Goal: Find specific page/section: Find specific page/section

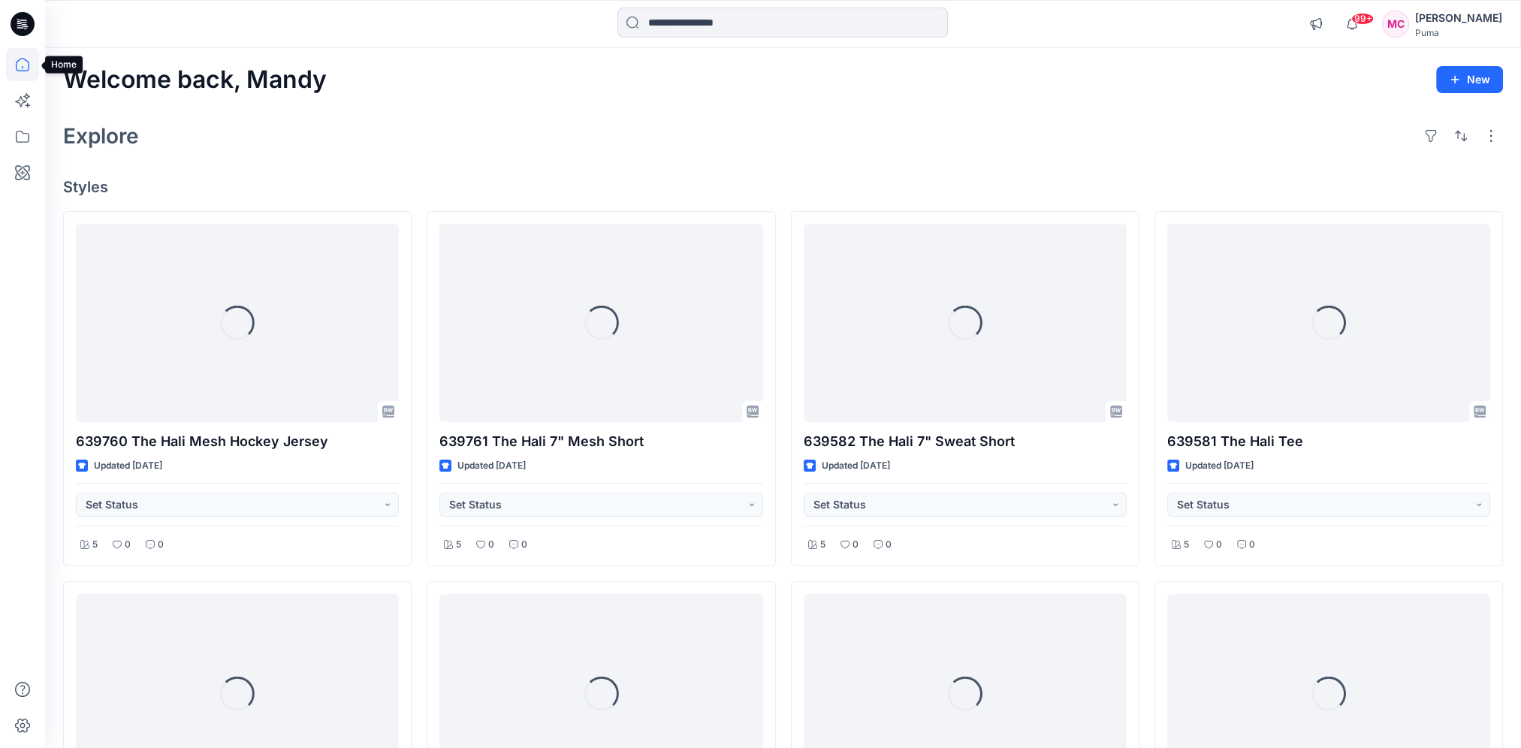
click at [27, 65] on icon at bounding box center [22, 64] width 33 height 33
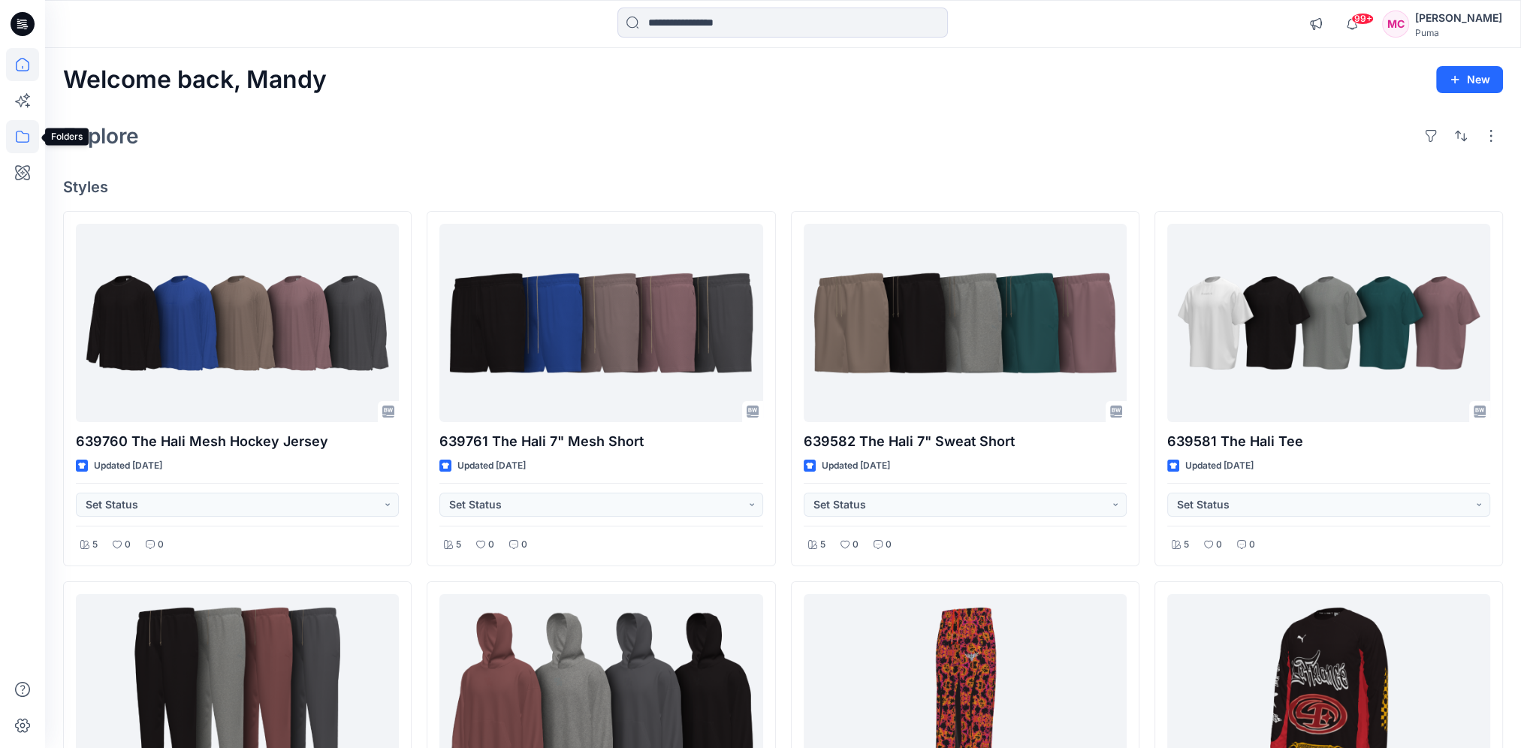
click at [29, 143] on icon at bounding box center [22, 136] width 33 height 33
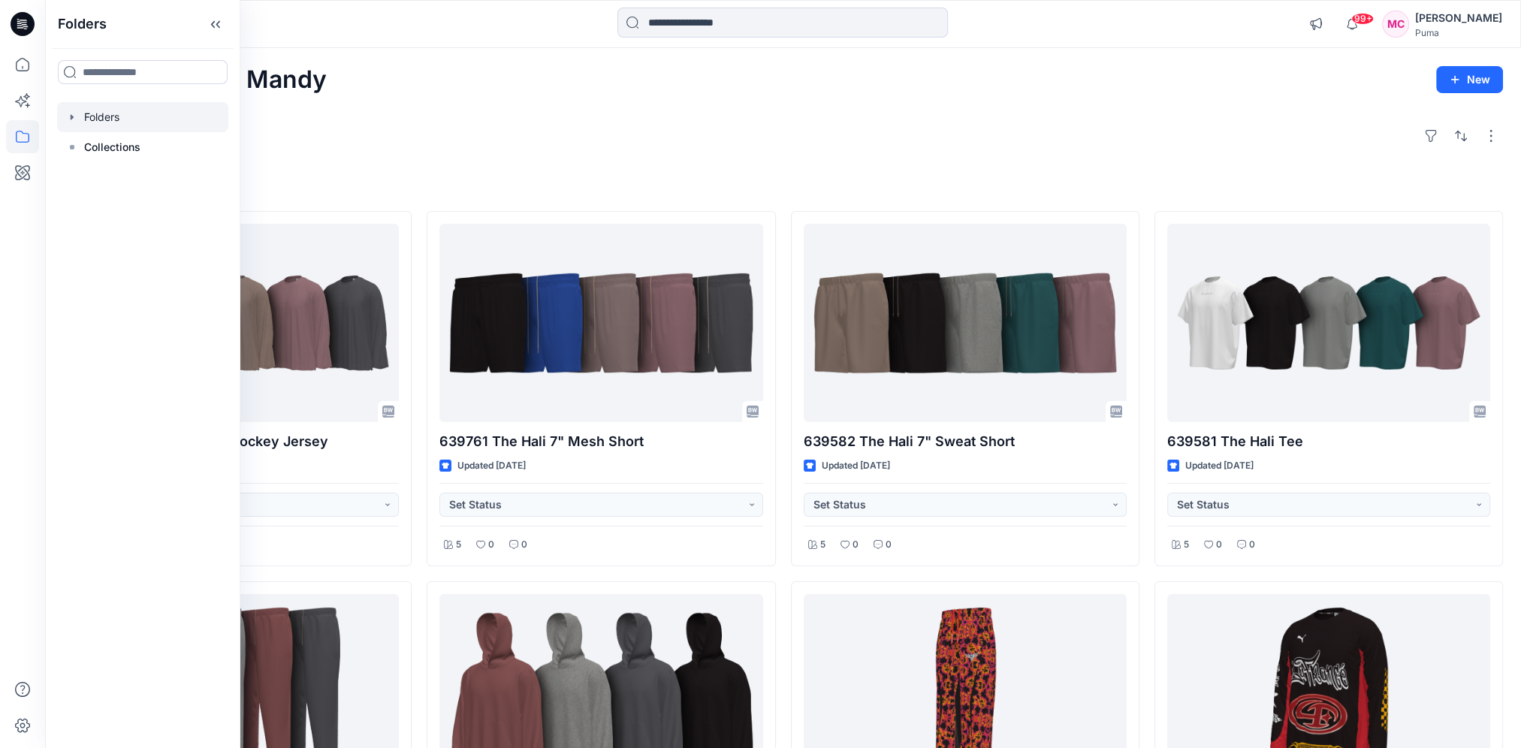
click at [77, 119] on icon "button" at bounding box center [72, 117] width 12 height 12
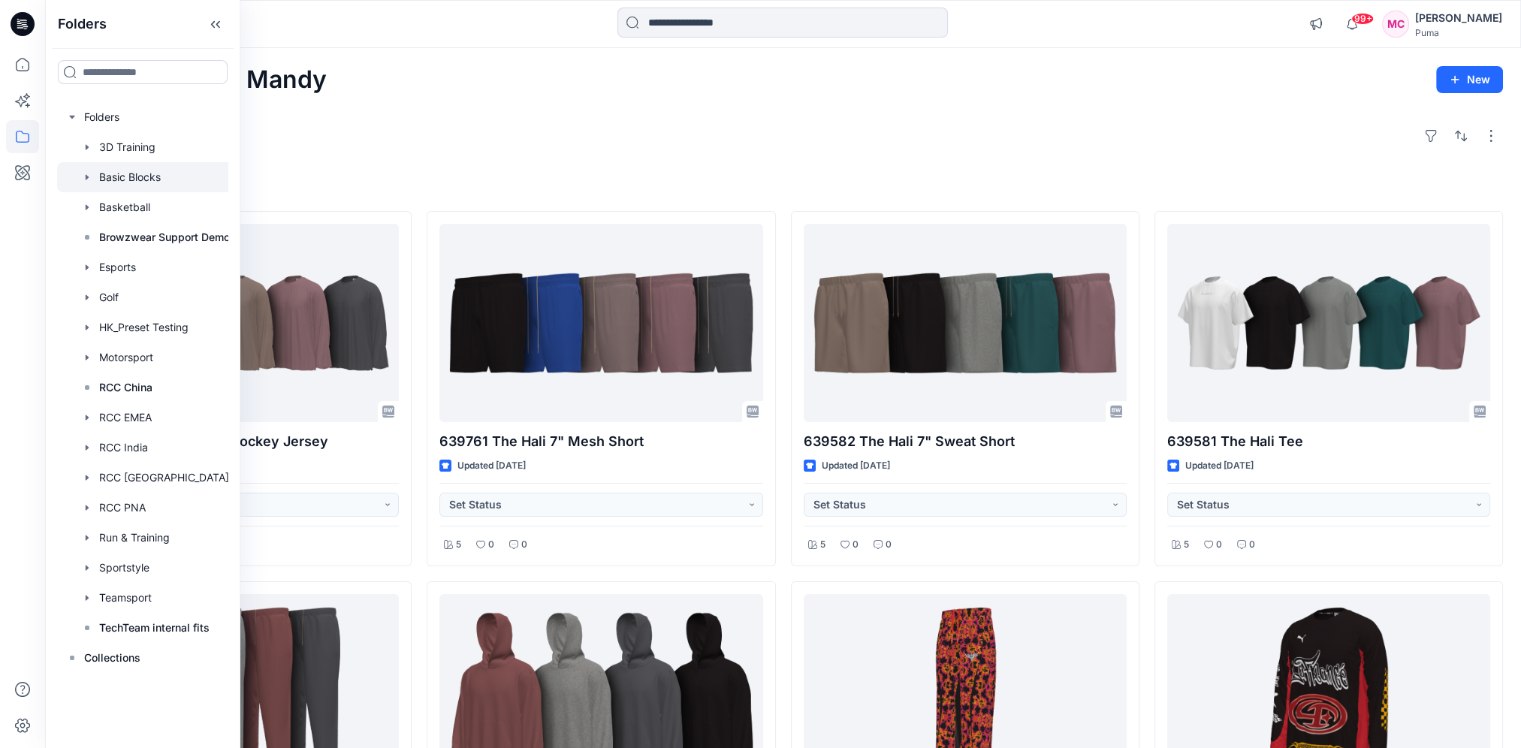
click at [164, 180] on div at bounding box center [148, 177] width 182 height 30
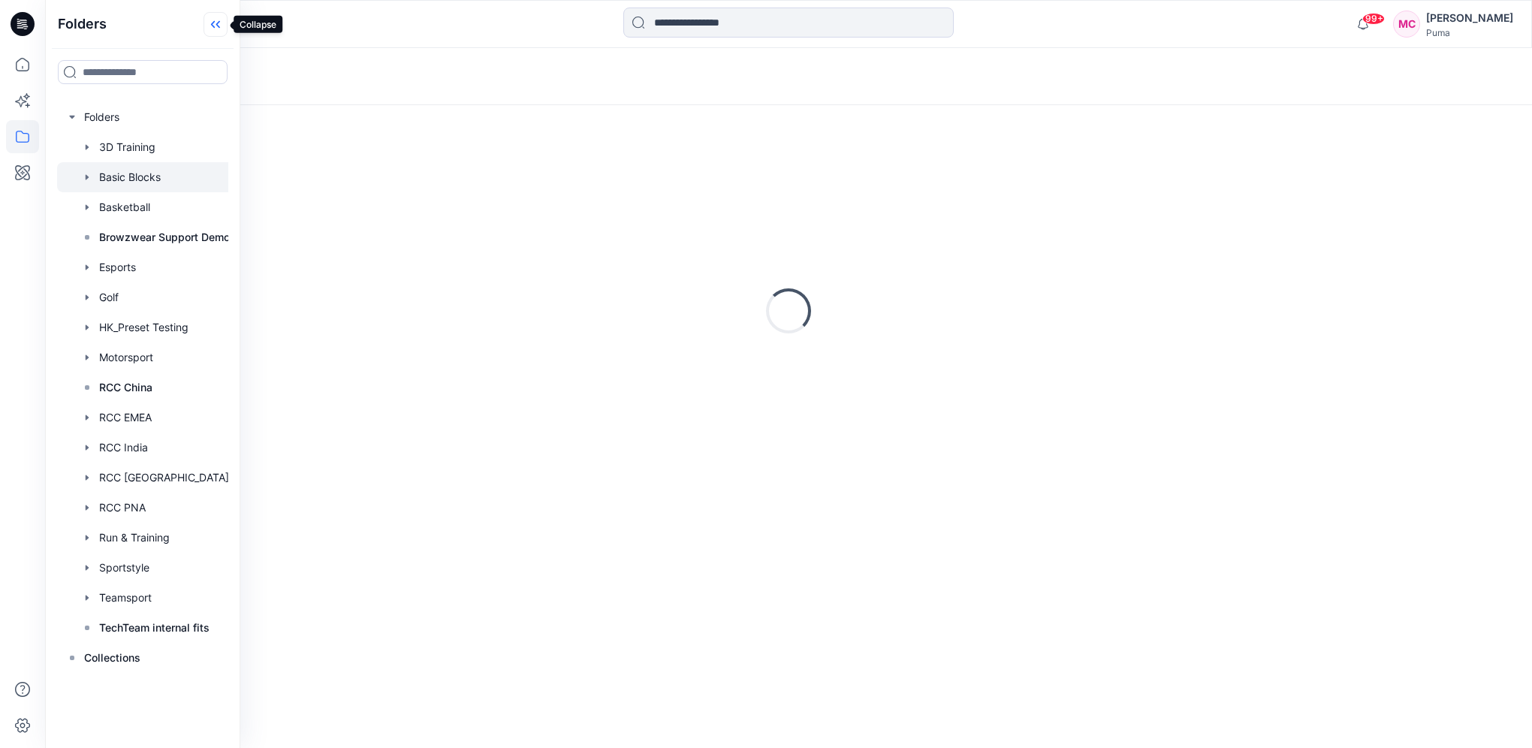
click at [214, 22] on icon at bounding box center [213, 25] width 4 height 8
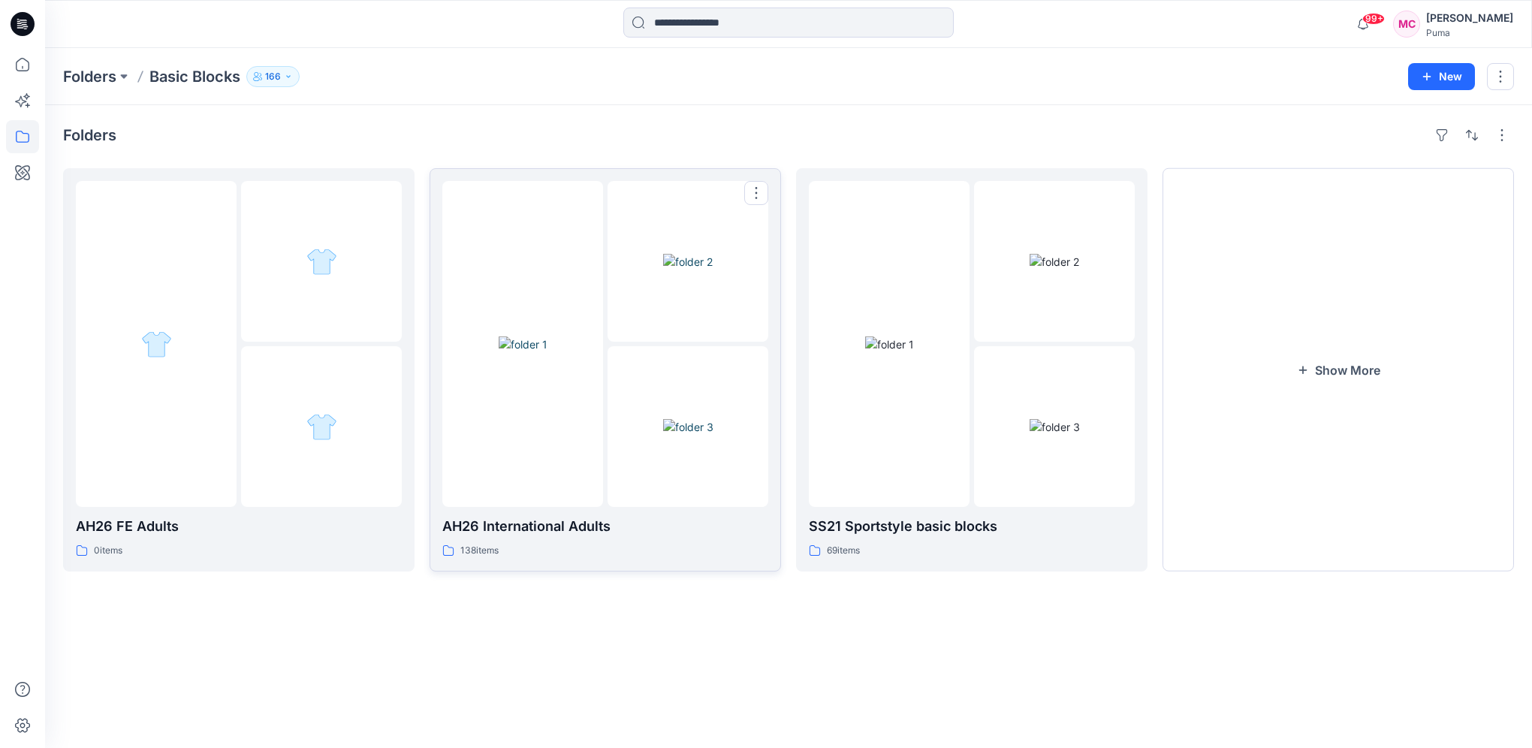
click at [655, 550] on div "138 items" at bounding box center [605, 551] width 326 height 16
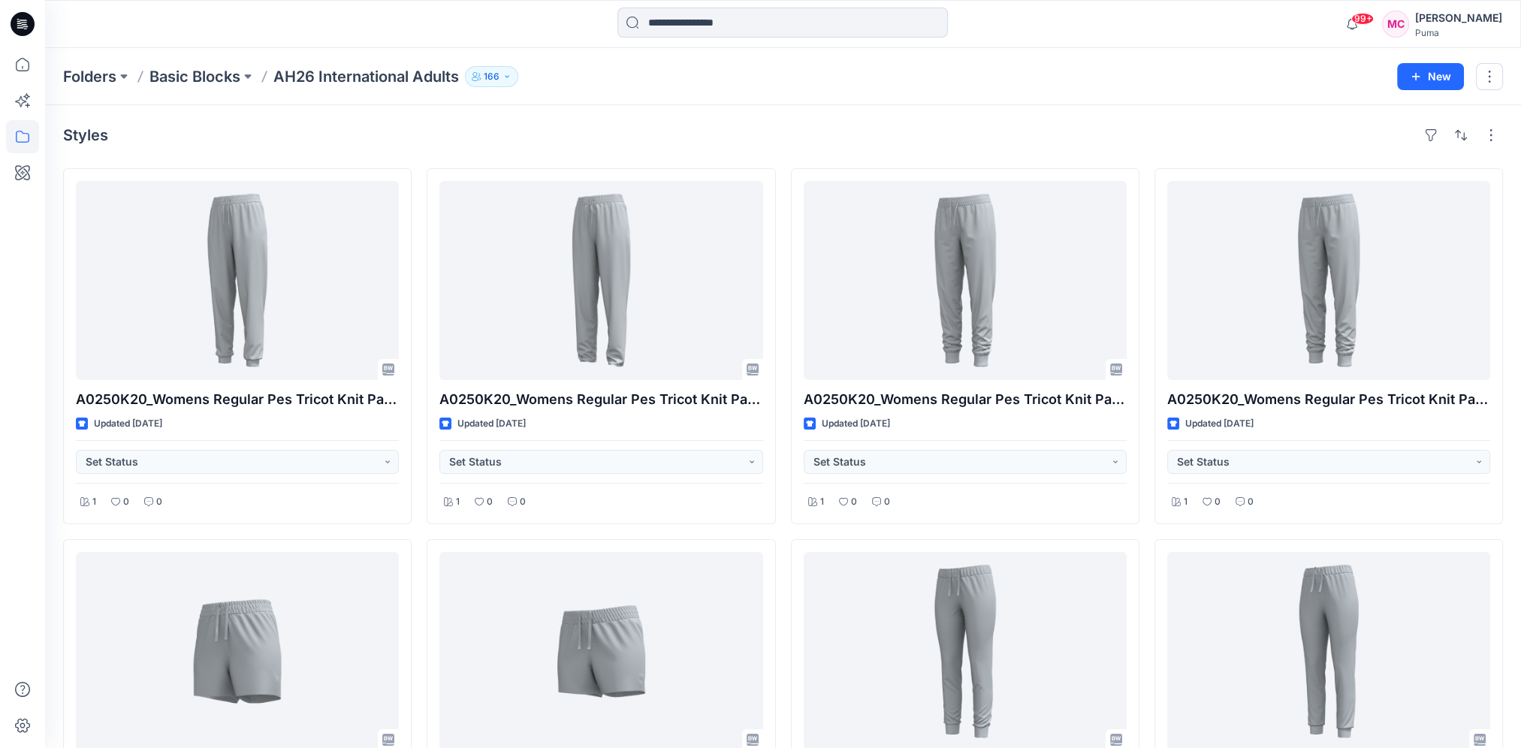
click at [623, 138] on div "Styles" at bounding box center [782, 135] width 1439 height 24
click at [1488, 137] on button "button" at bounding box center [1490, 135] width 24 height 24
click at [1492, 81] on button "button" at bounding box center [1488, 76] width 27 height 27
click at [896, 142] on div "Styles" at bounding box center [782, 135] width 1439 height 24
